Goal: Information Seeking & Learning: Learn about a topic

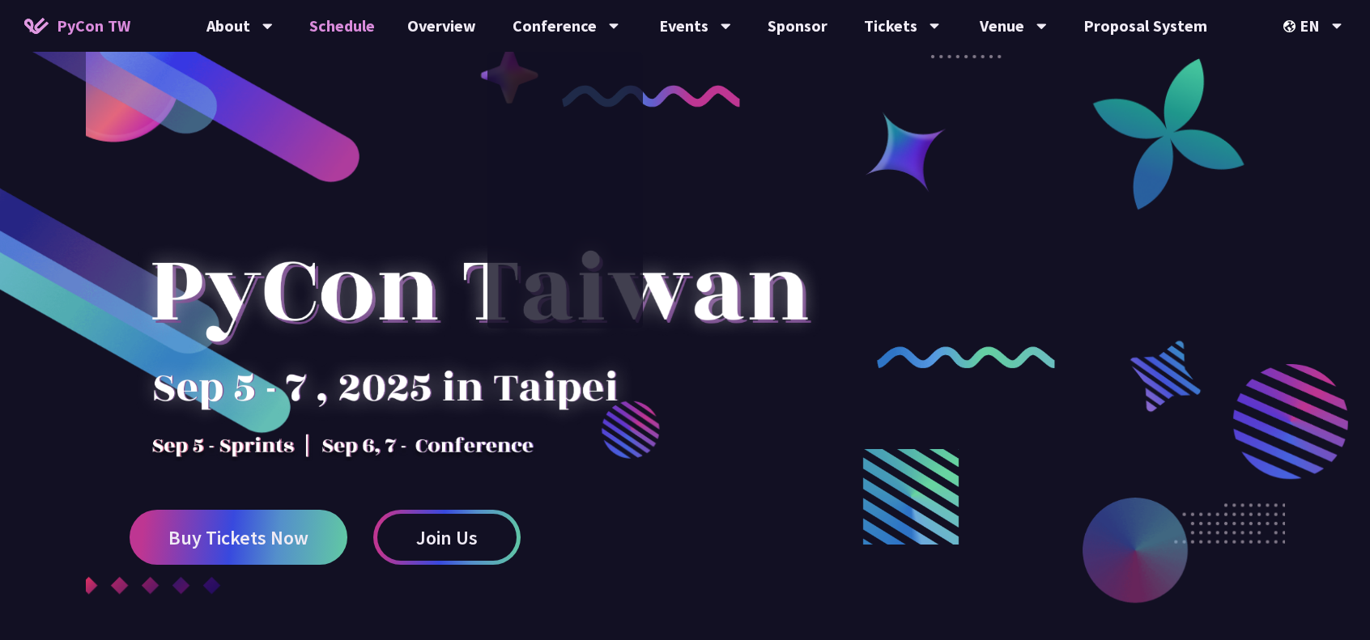
click at [342, 28] on link "Schedule" at bounding box center [342, 26] width 98 height 52
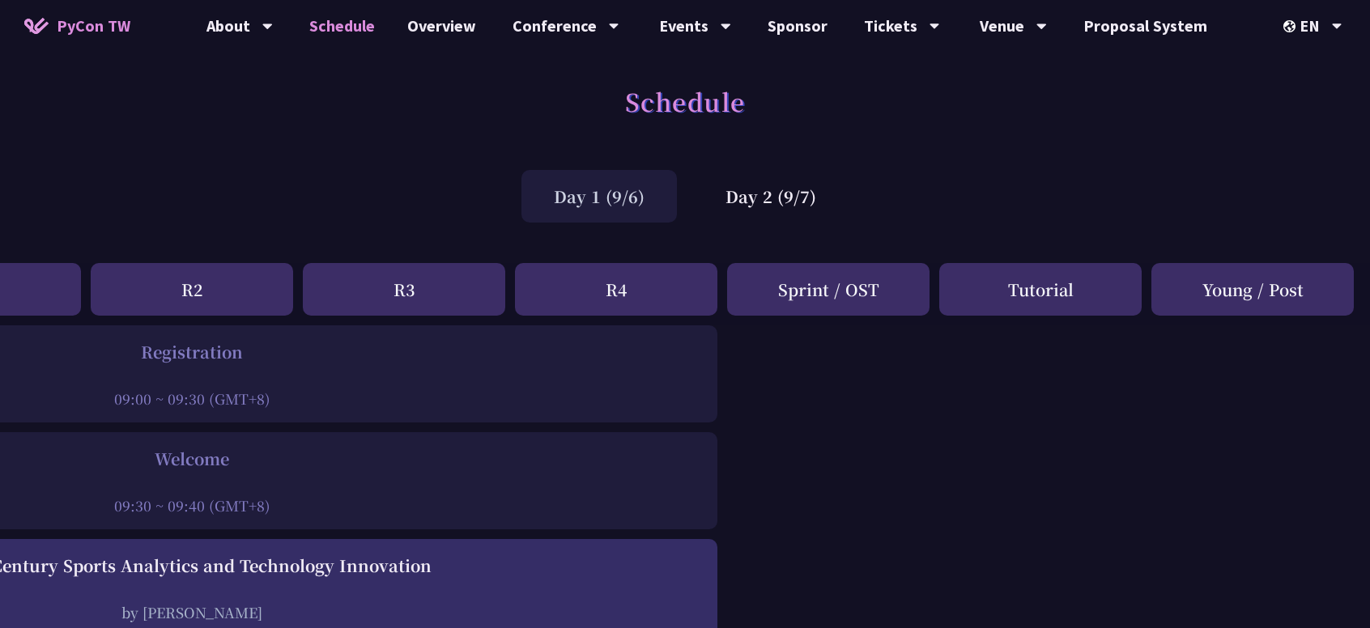
scroll to position [0, 350]
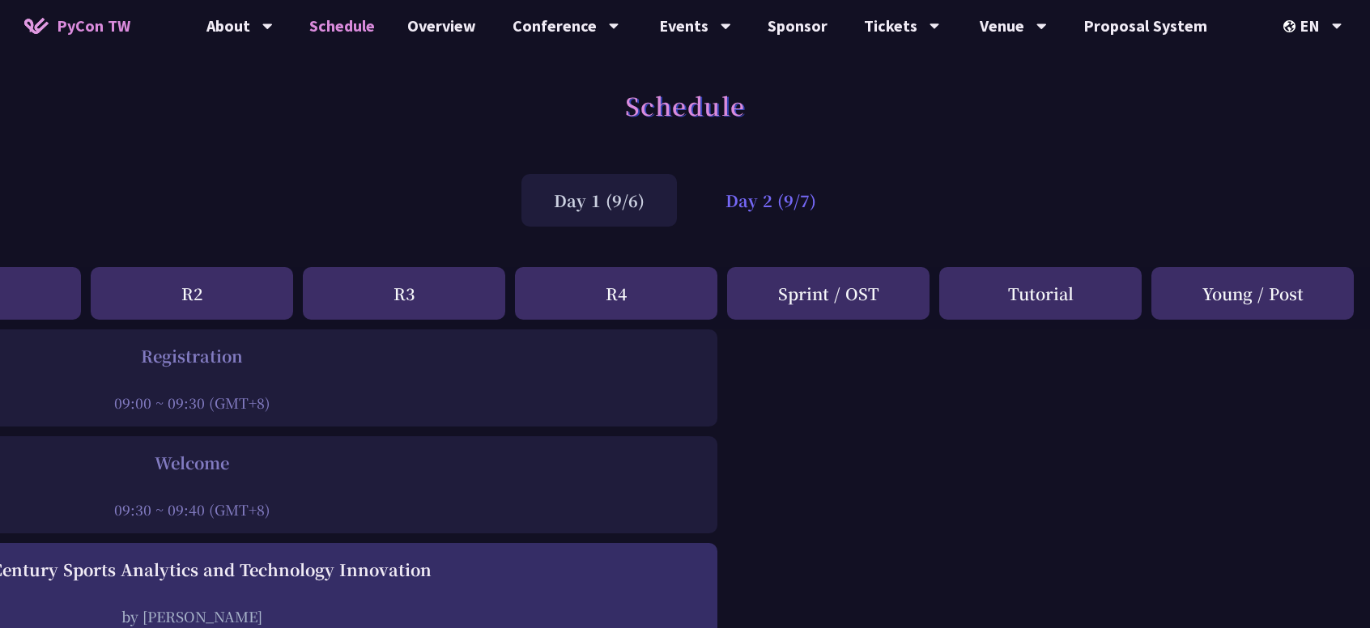
click at [755, 208] on div "Day 2 (9/7)" at bounding box center [770, 200] width 155 height 53
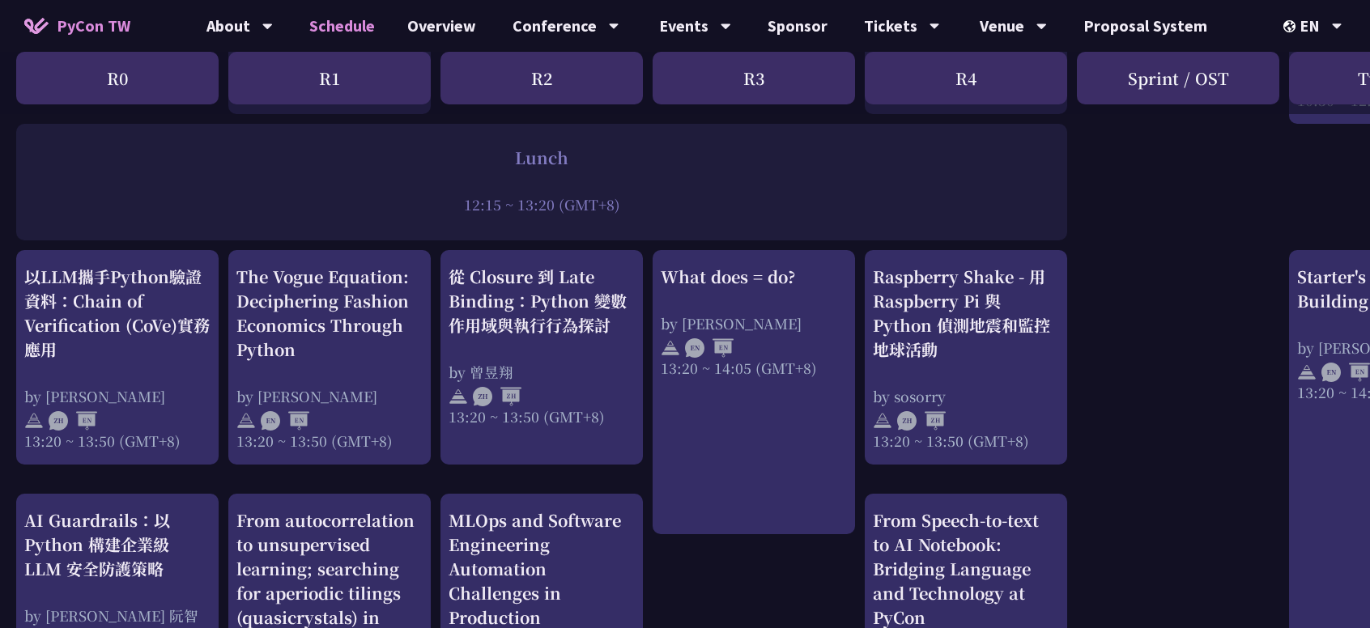
scroll to position [1214, 0]
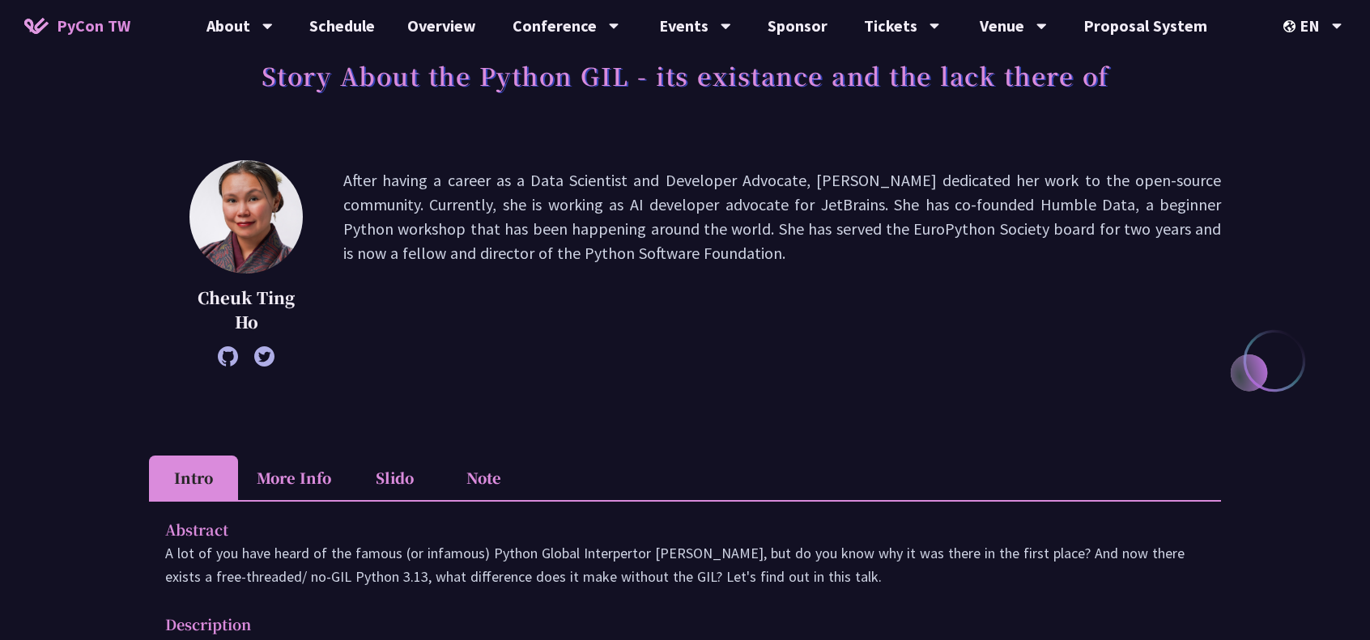
scroll to position [81, 0]
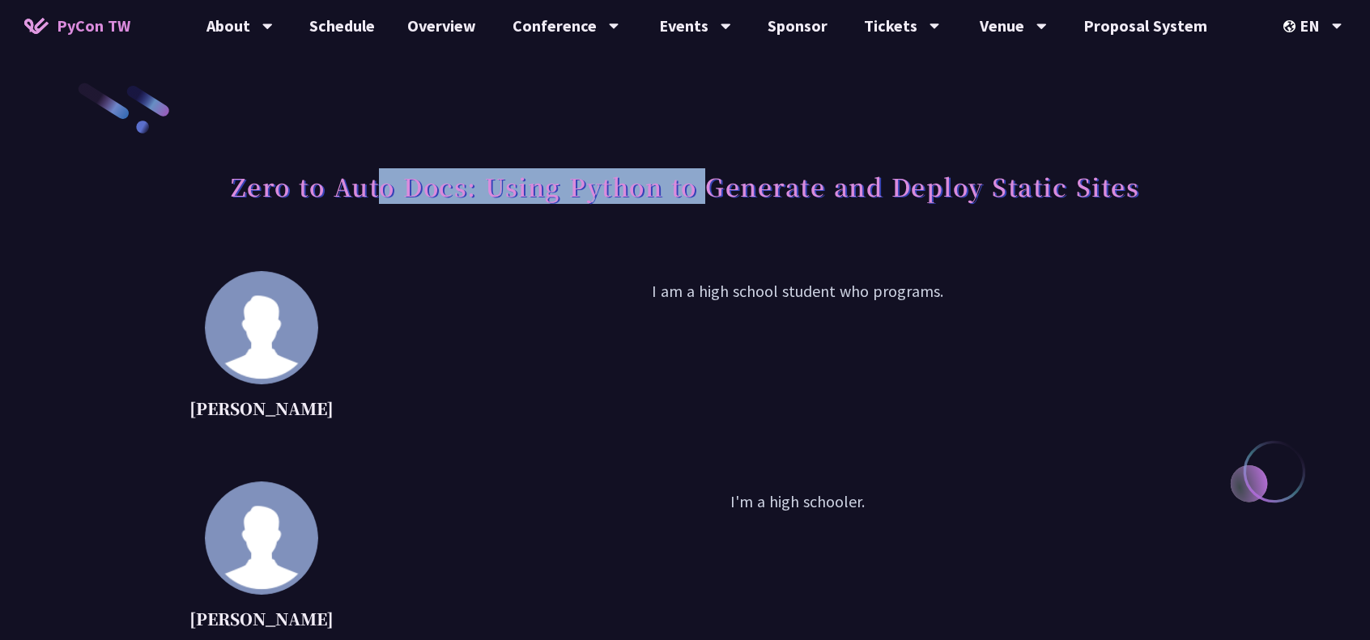
drag, startPoint x: 506, startPoint y: 183, endPoint x: 784, endPoint y: 182, distance: 278.4
click at [741, 176] on h1 "Zero to Auto Docs: Using Python to Generate and Deploy Static Sites" at bounding box center [685, 186] width 909 height 49
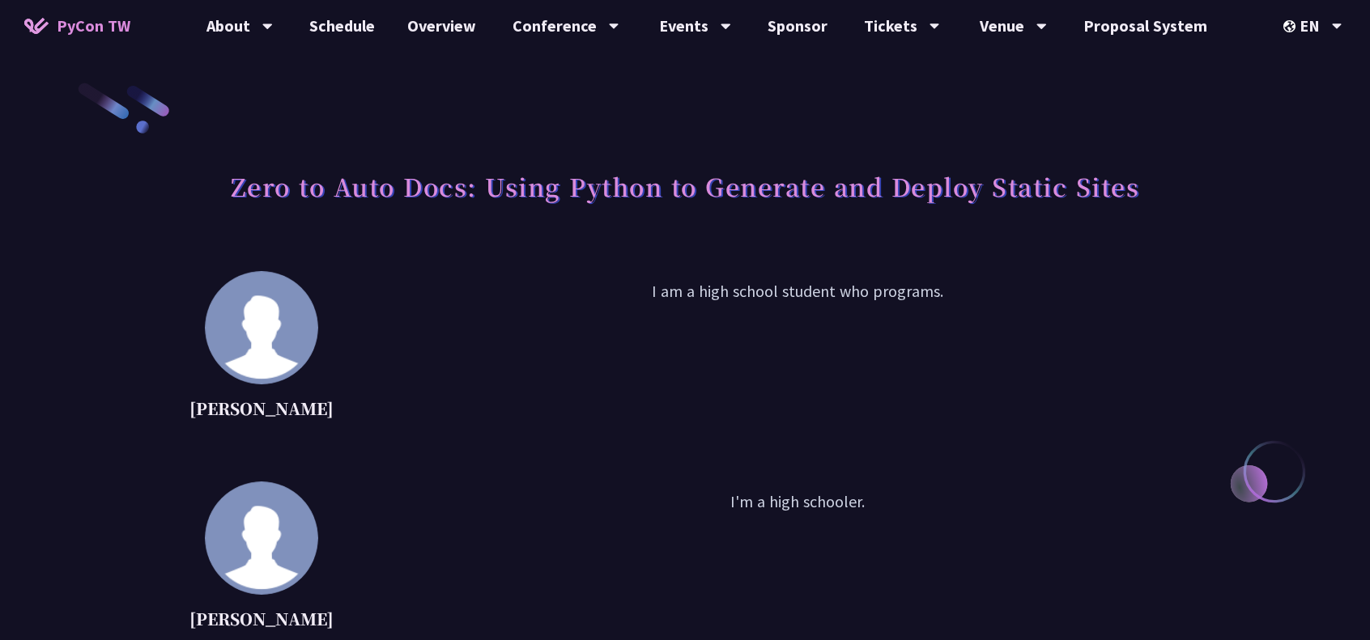
click at [805, 185] on h1 "Zero to Auto Docs: Using Python to Generate and Deploy Static Sites" at bounding box center [685, 186] width 909 height 49
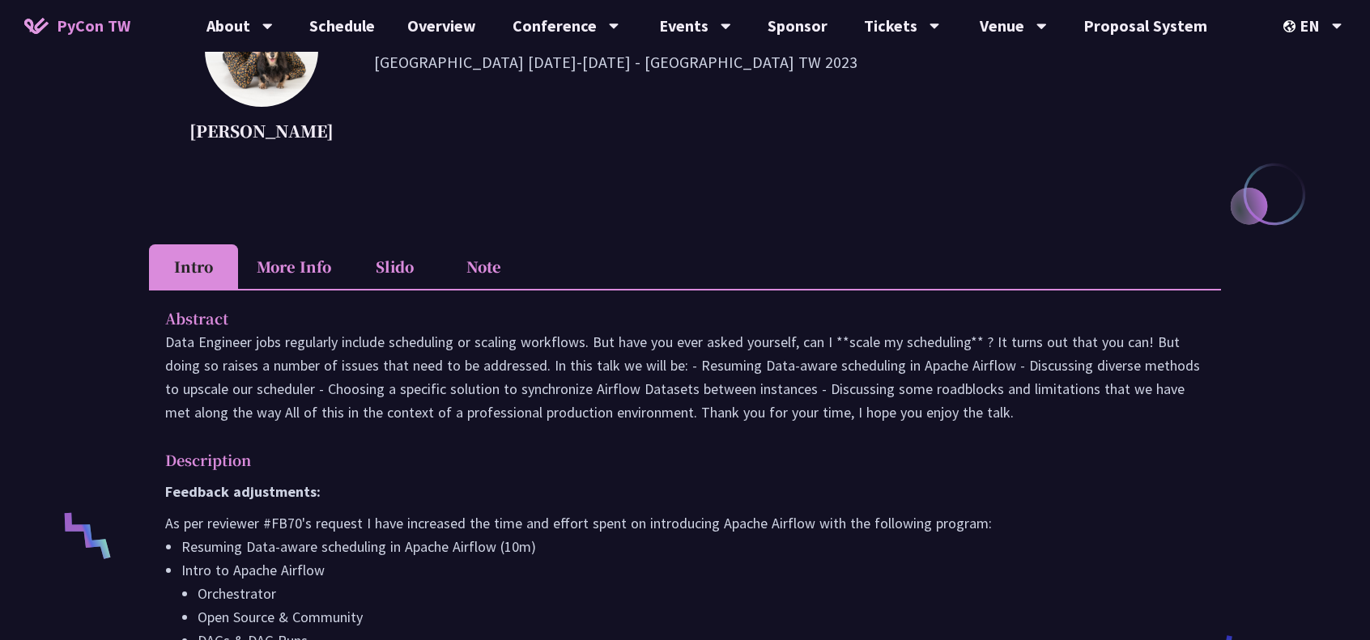
scroll to position [405, 0]
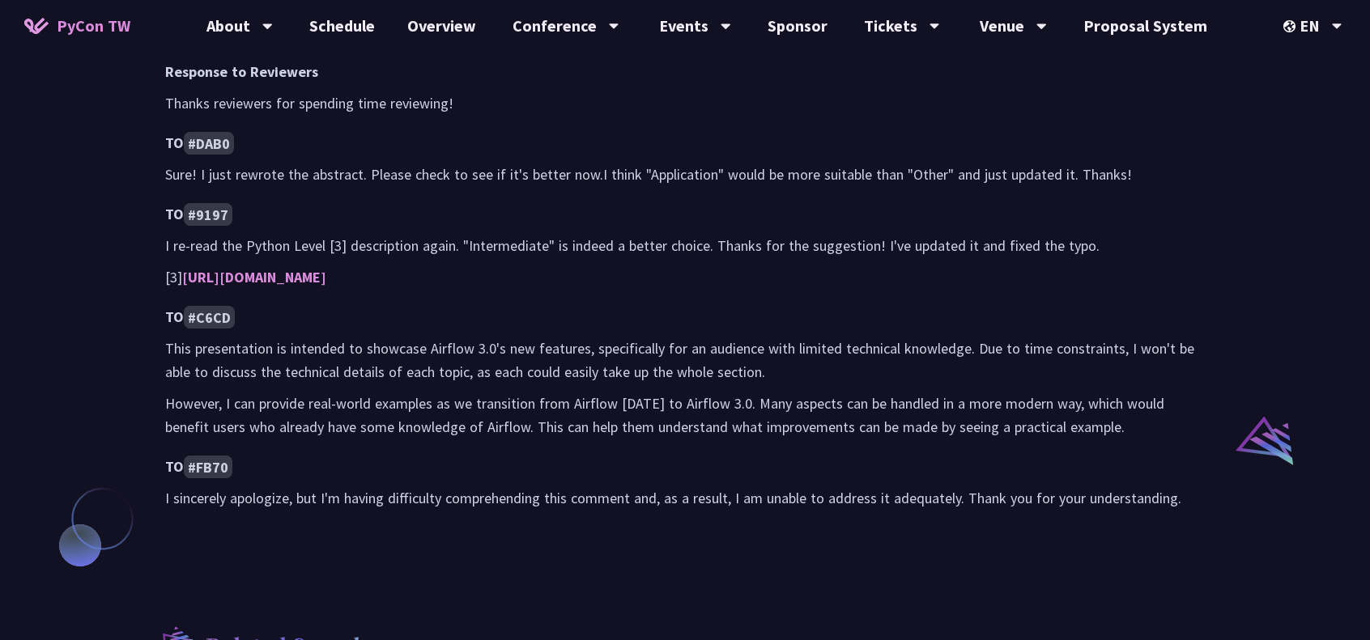
scroll to position [1052, 0]
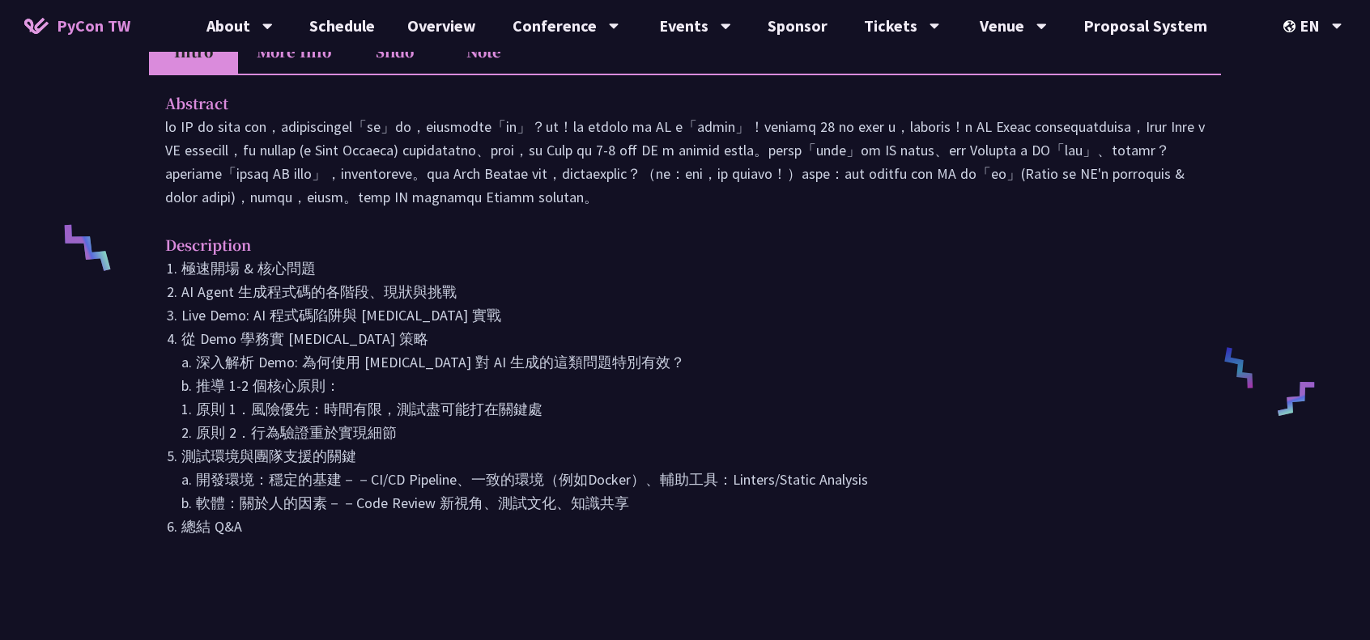
scroll to position [567, 0]
